Goal: Task Accomplishment & Management: Manage account settings

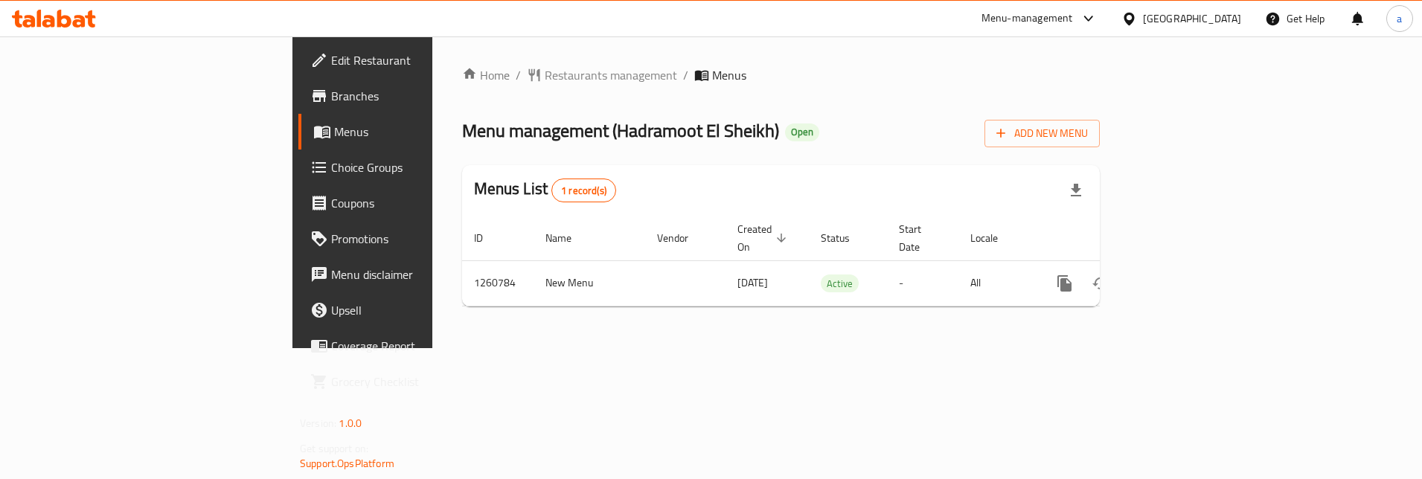
click at [331, 169] on span "Choice Groups" at bounding box center [424, 168] width 187 height 18
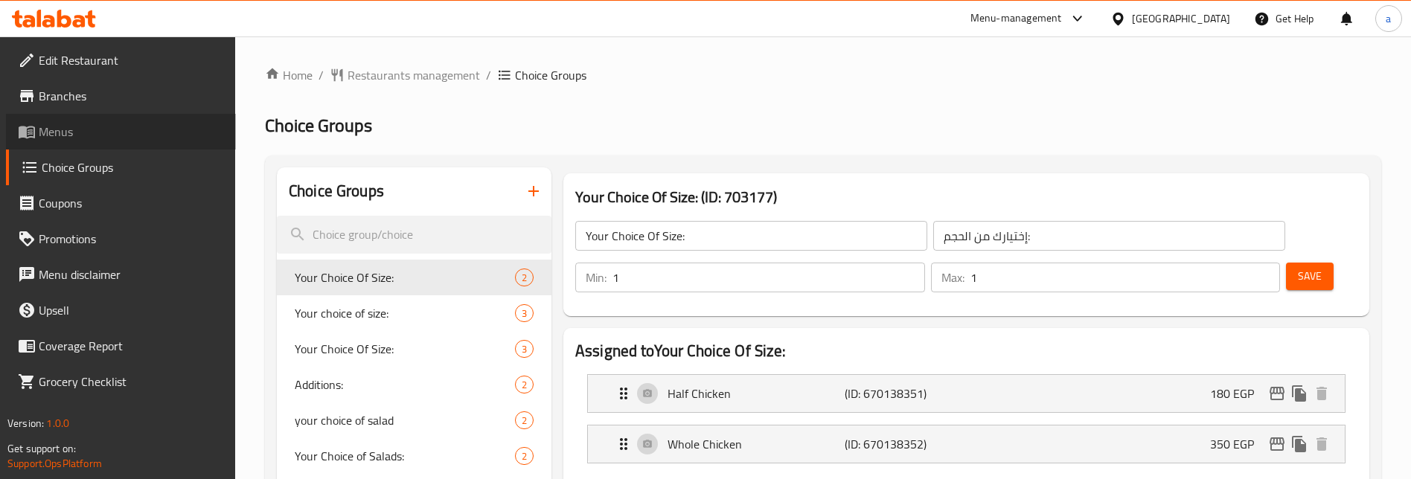
click at [61, 139] on span "Menus" at bounding box center [131, 132] width 185 height 18
